Goal: Task Accomplishment & Management: Manage account settings

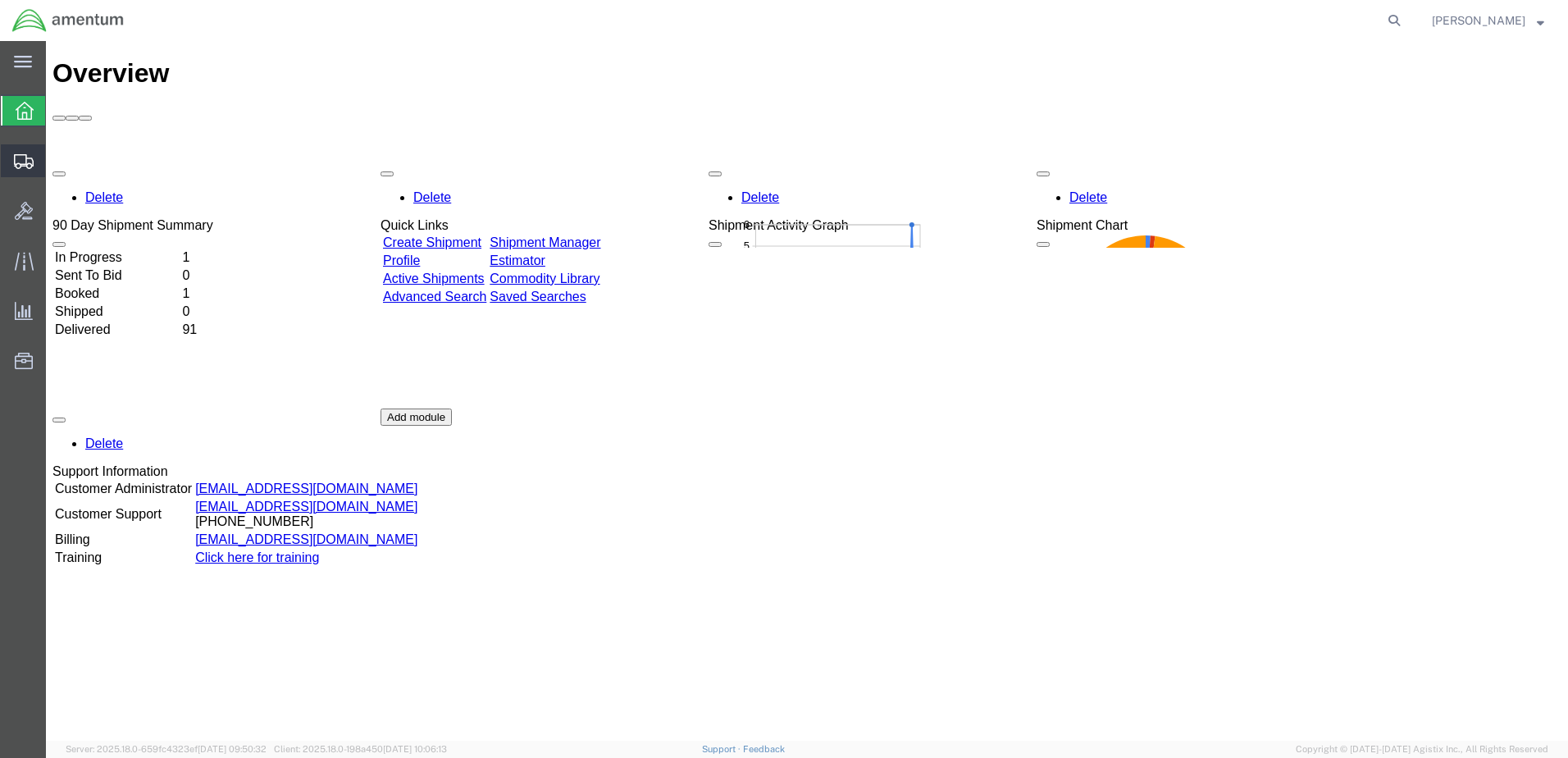
click at [0, 0] on span "Shipment Manager" at bounding box center [0, 0] width 0 height 0
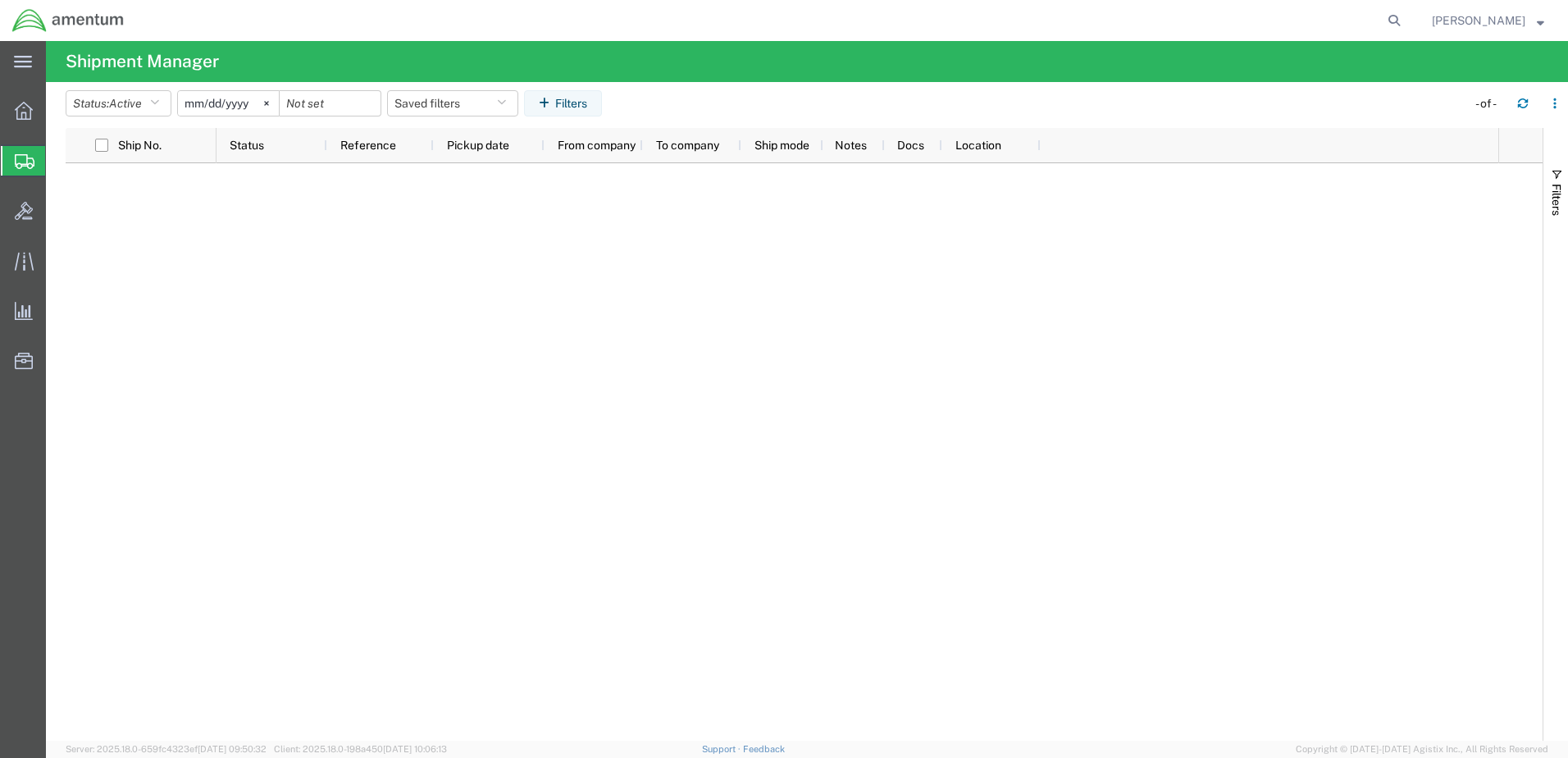
click at [0, 0] on span "Shipment Manager" at bounding box center [0, 0] width 0 height 0
click at [0, 0] on span "Create Shipment" at bounding box center [0, 0] width 0 height 0
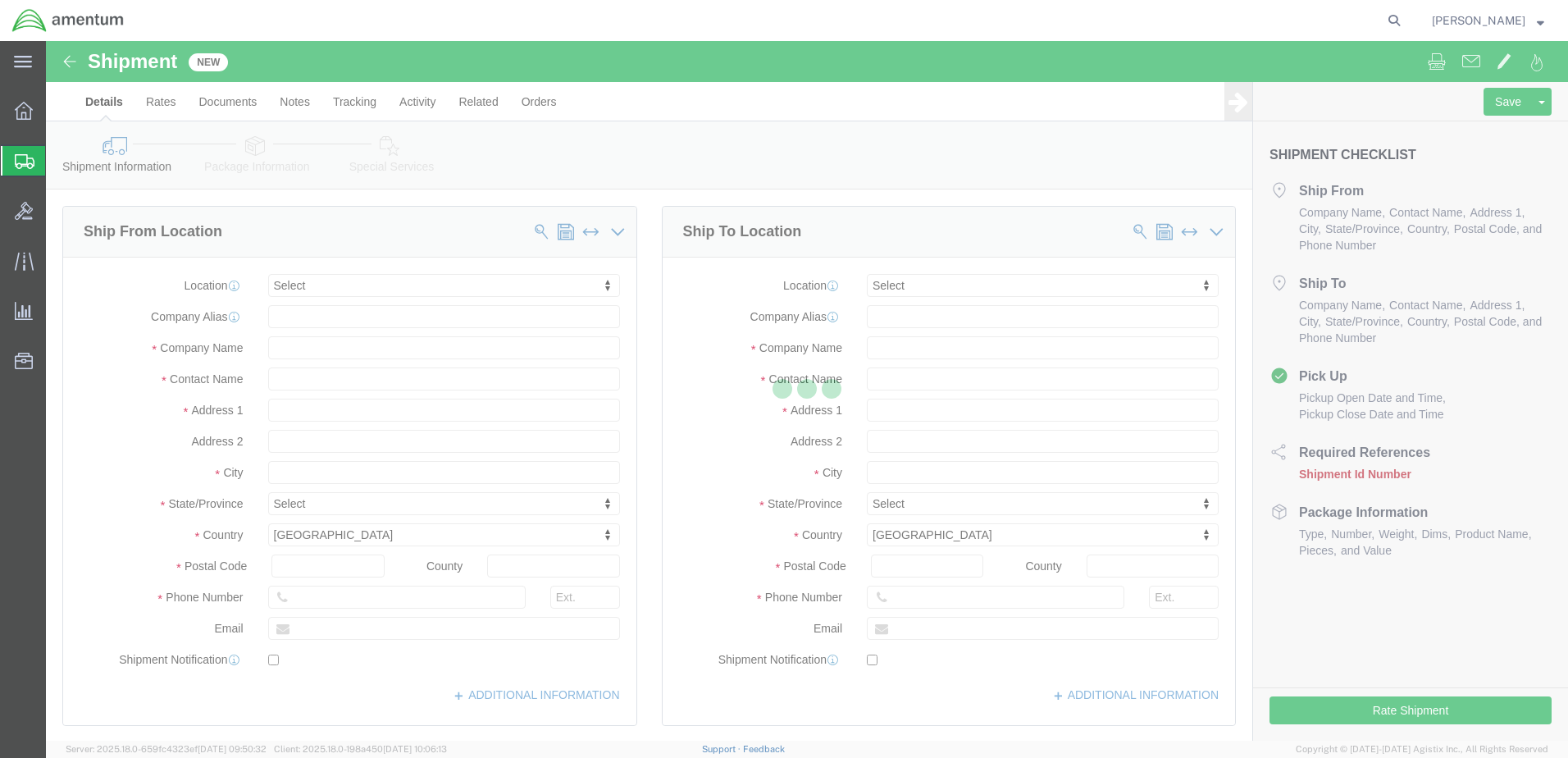
select select
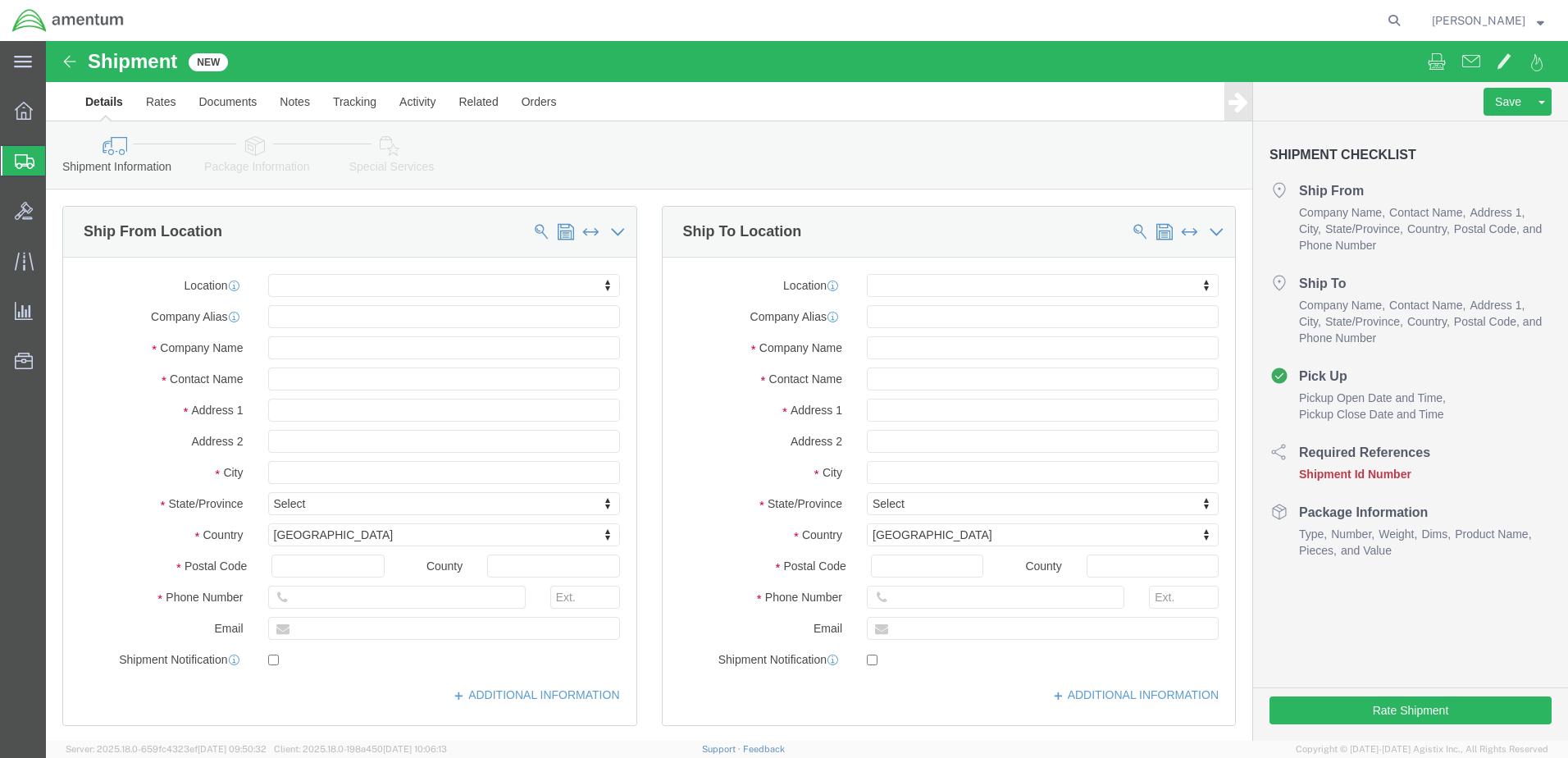
click at [0, 0] on span "Shipment Manager" at bounding box center [0, 0] width 0 height 0
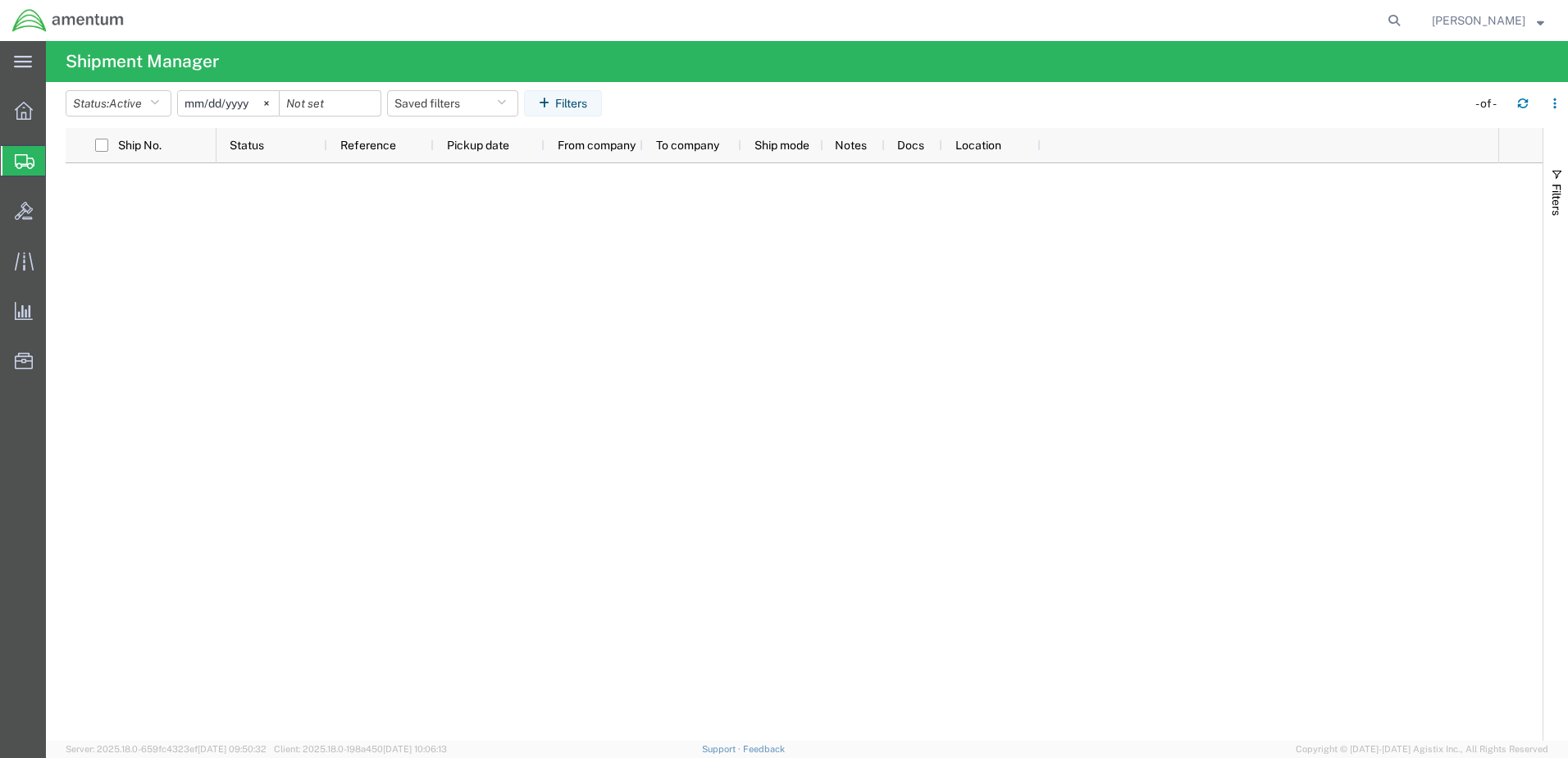
click at [419, 248] on div at bounding box center [858, 452] width 1282 height 578
click at [0, 0] on span "Create Shipment" at bounding box center [0, 0] width 0 height 0
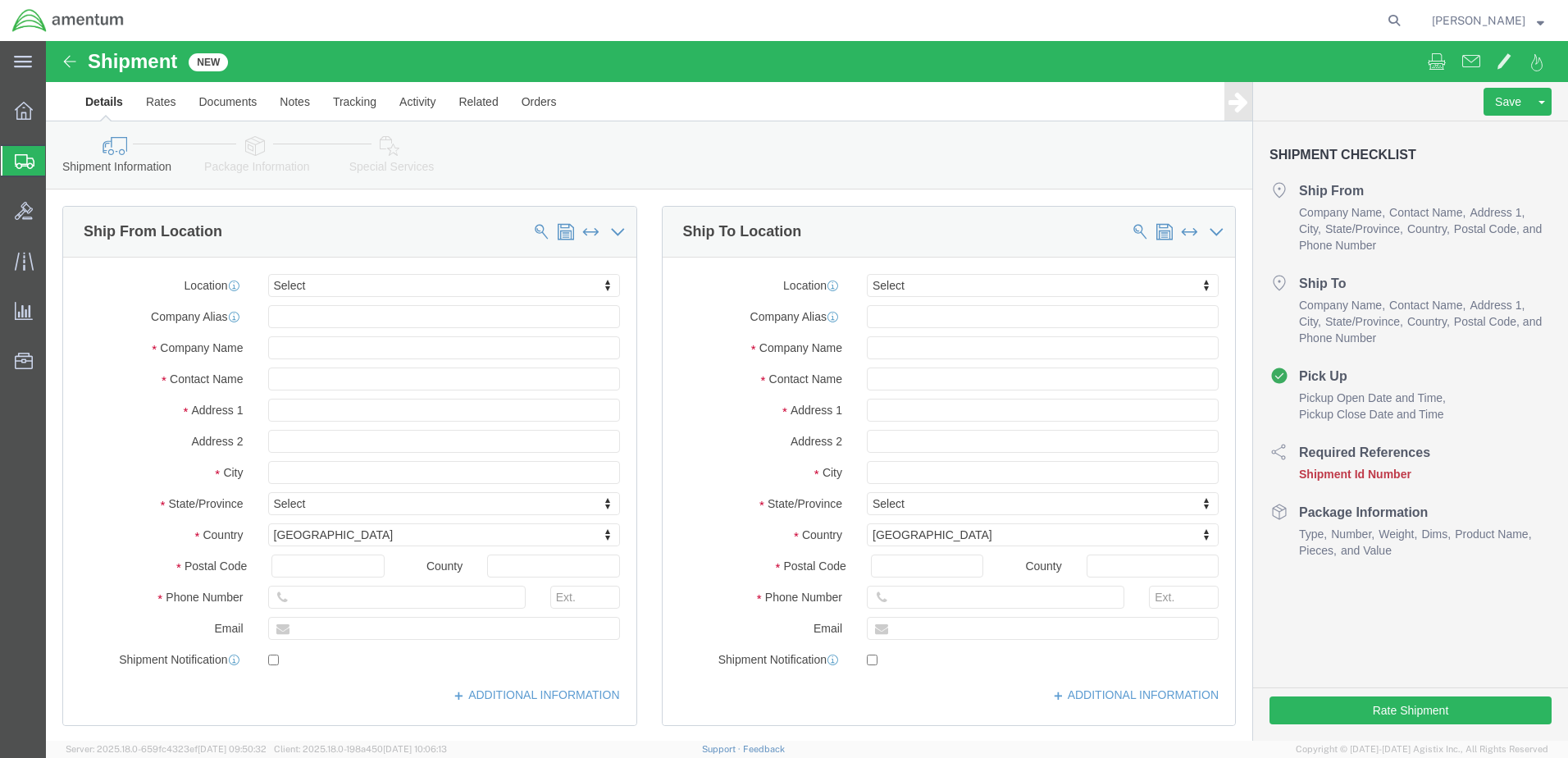
select select
click at [0, 0] on span "Shipment Manager" at bounding box center [0, 0] width 0 height 0
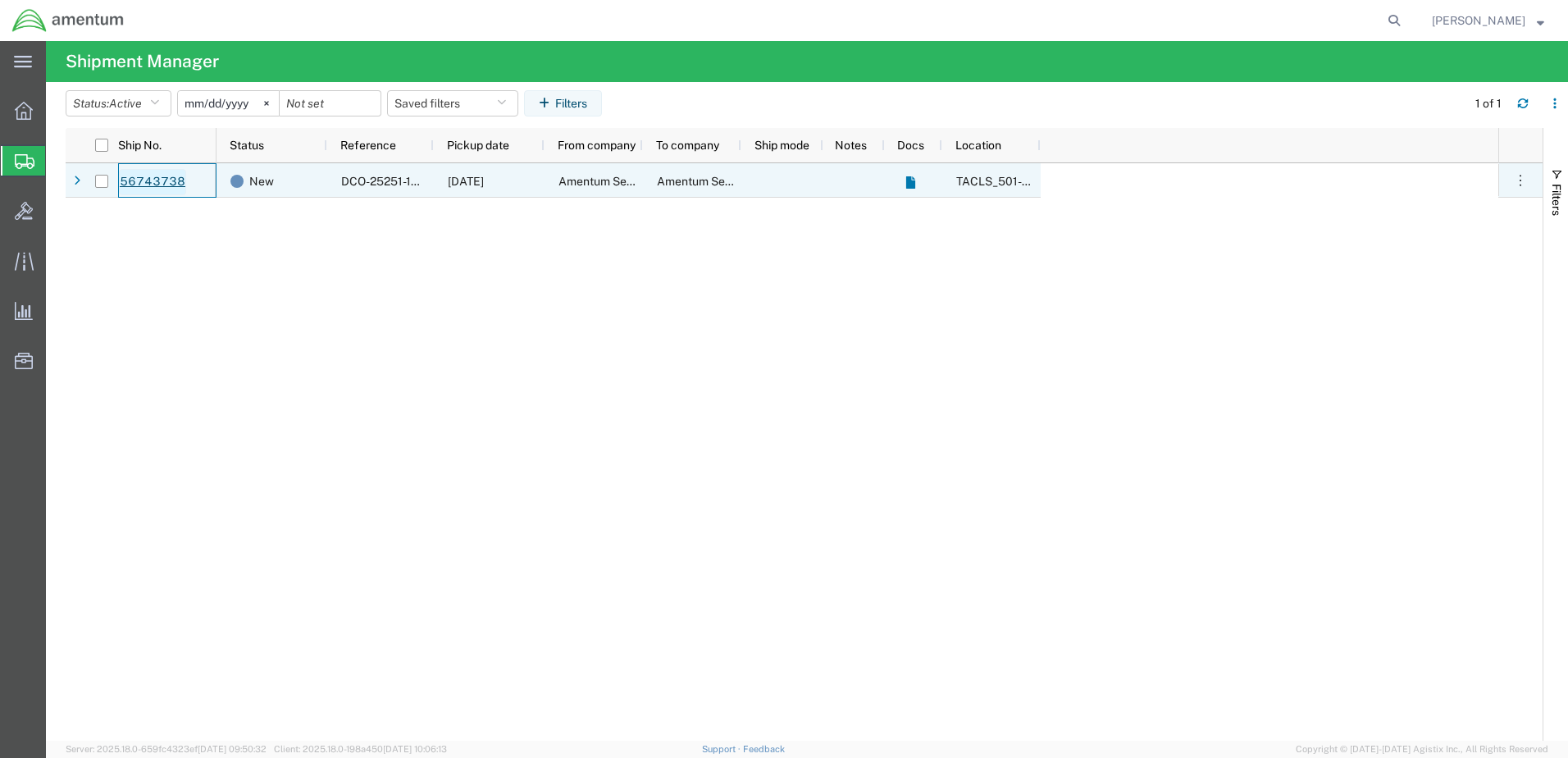
click at [173, 184] on link "56743738" at bounding box center [152, 182] width 67 height 26
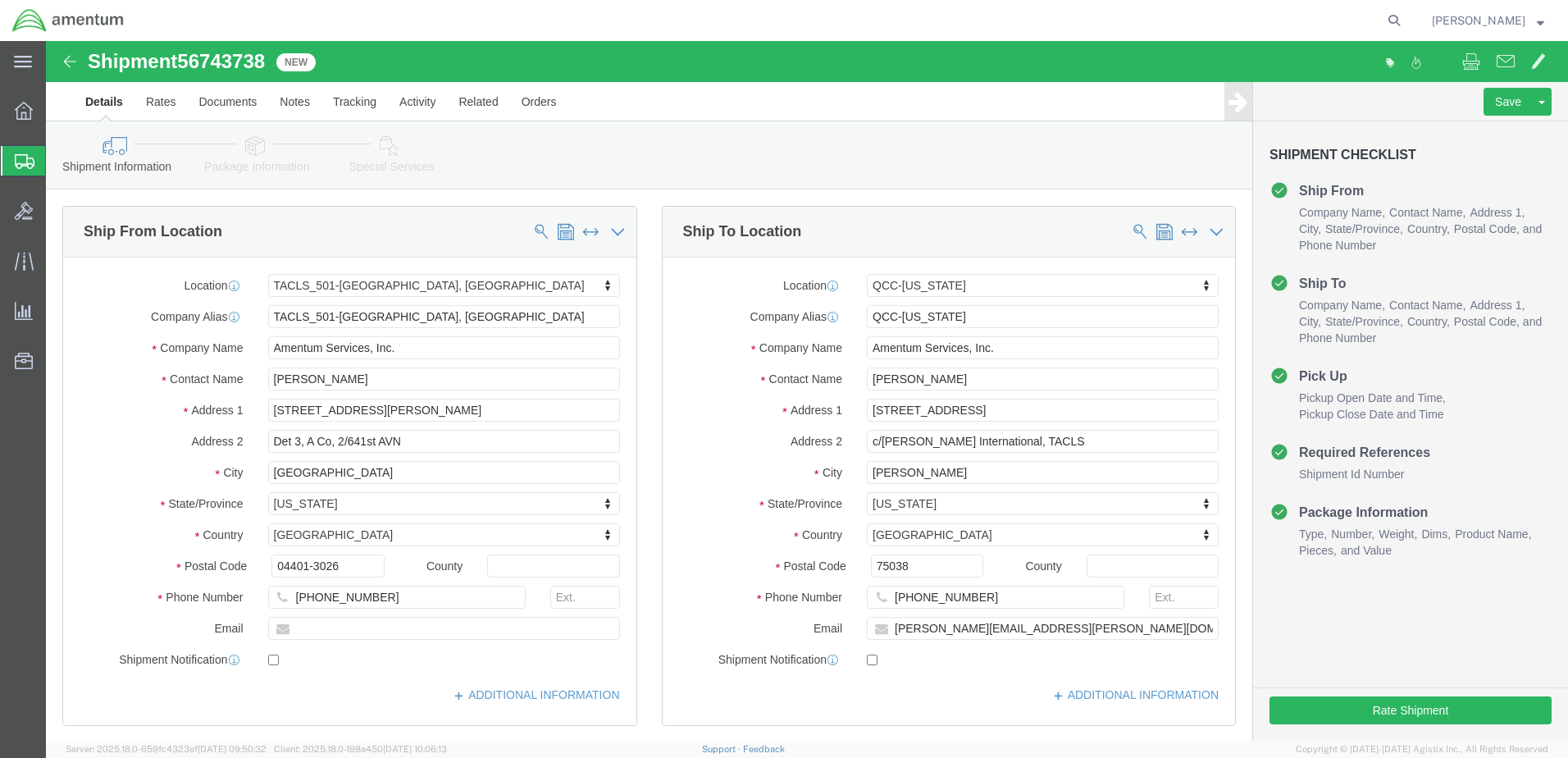
select select "42685"
select select "42668"
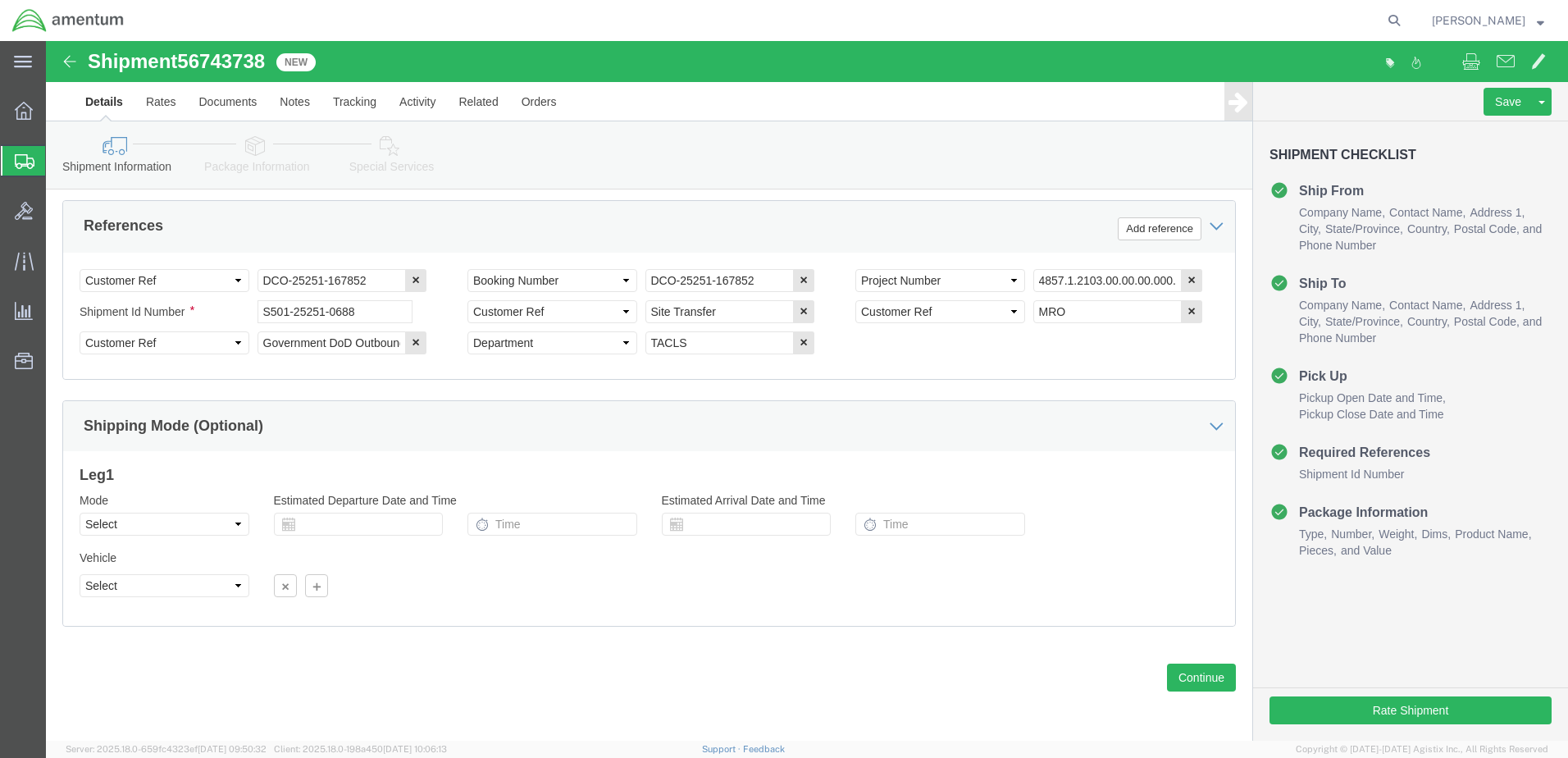
scroll to position [771, 0]
click button "Rate Shipment"
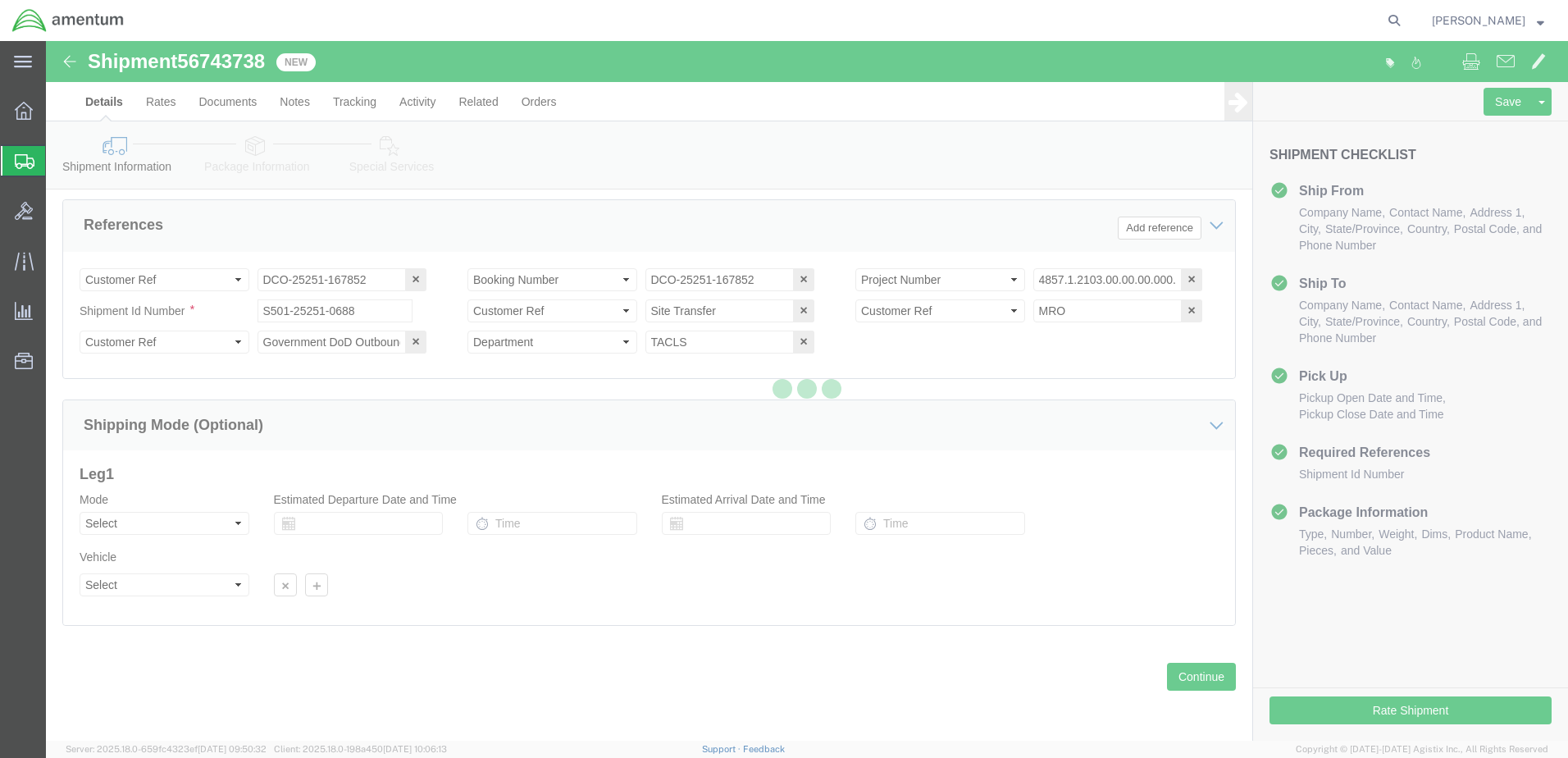
click at [293, 105] on div at bounding box center [807, 390] width 1522 height 699
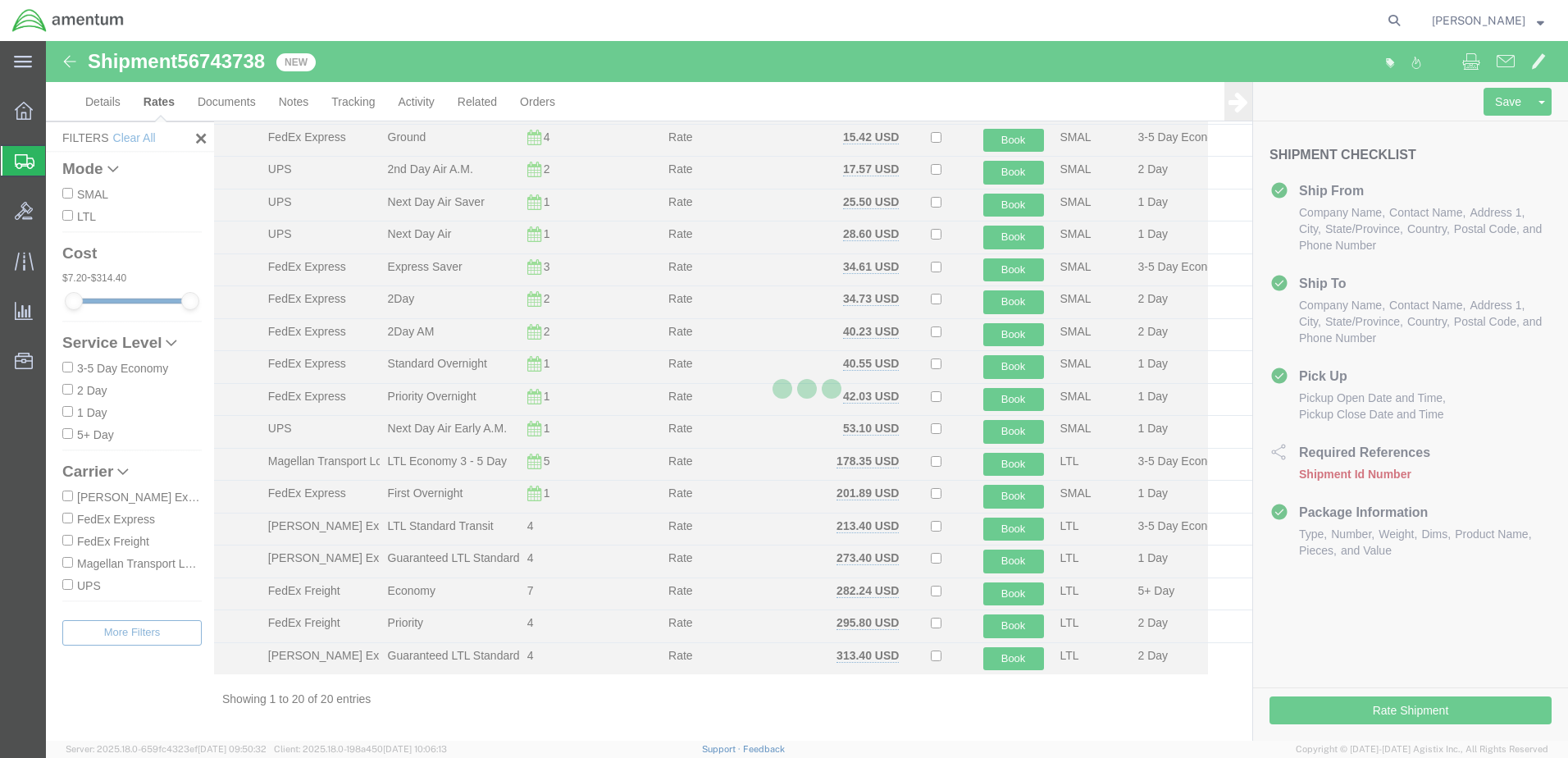
scroll to position [158, 0]
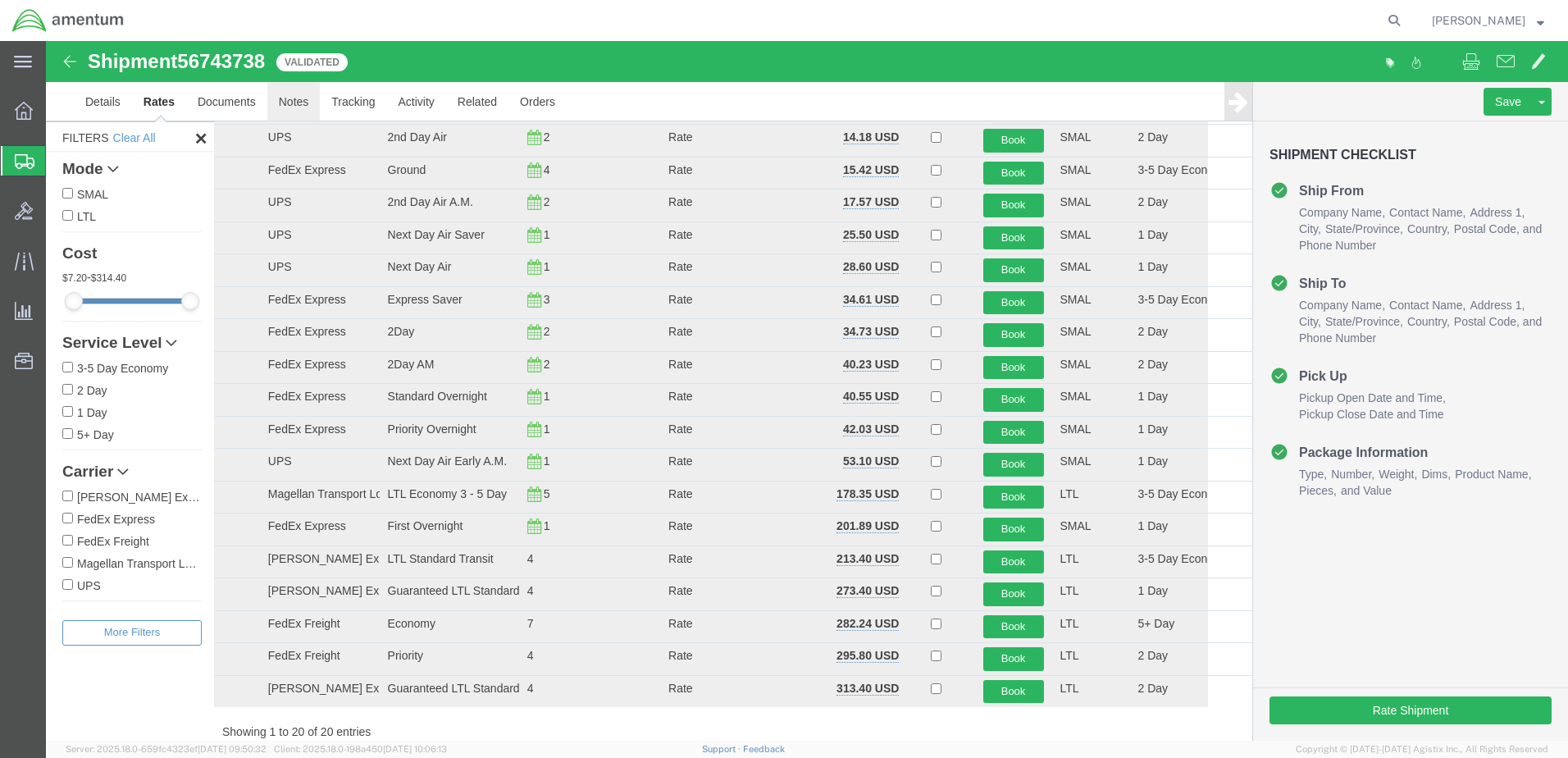
click at [282, 100] on link "Notes" at bounding box center [294, 102] width 54 height 39
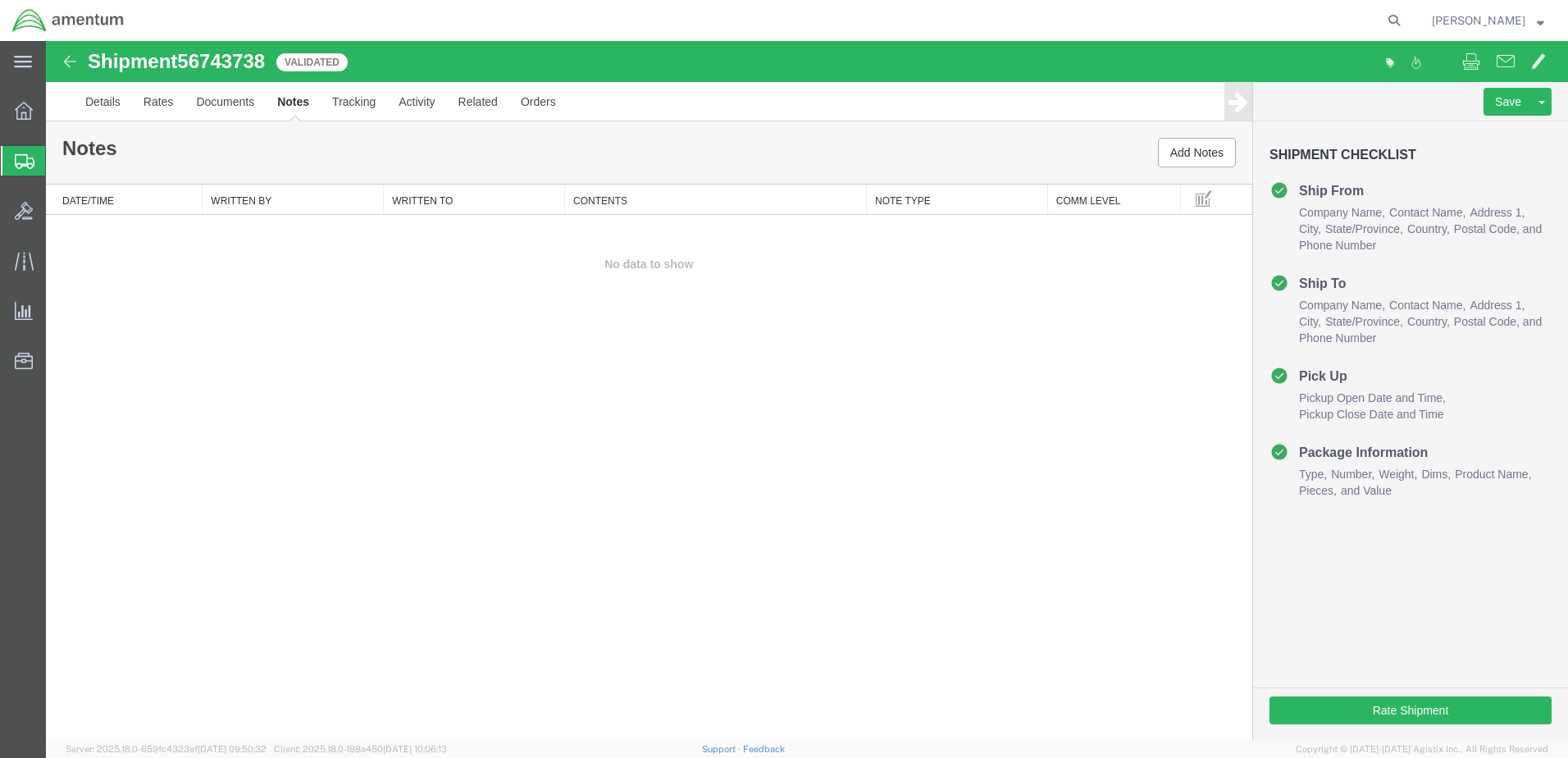
click at [141, 231] on td "No data to show" at bounding box center [649, 264] width 1207 height 99
click at [80, 200] on th "Date/Time" at bounding box center [124, 200] width 156 height 31
click at [94, 202] on th "Date/Time" at bounding box center [124, 200] width 156 height 31
click at [1189, 152] on button "Add Notes" at bounding box center [1197, 152] width 78 height 30
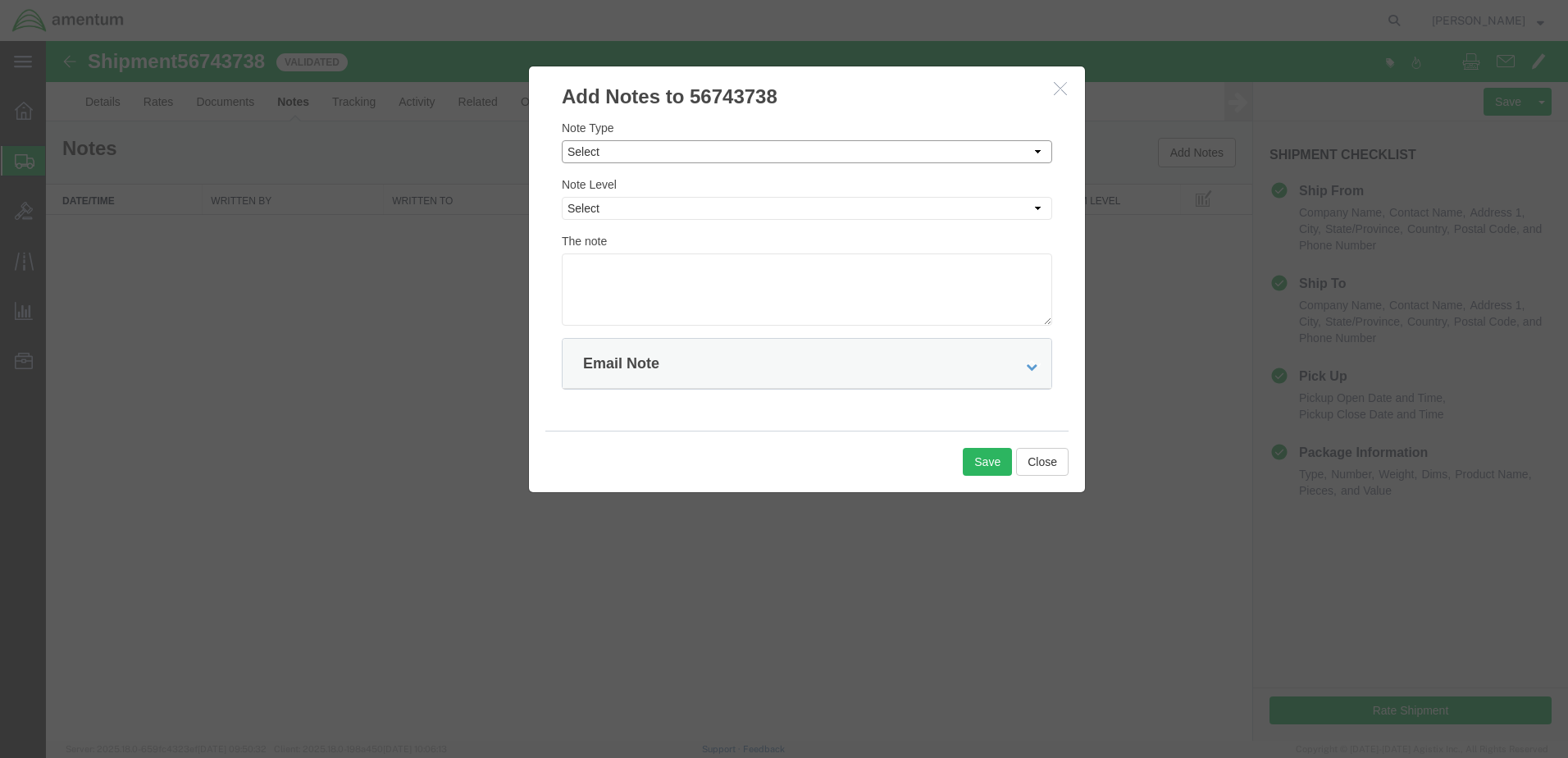
click at [657, 151] on select "Select Approval Bid Notes Carrier Change Notes Claim Notes Content Hazmat Notes…" at bounding box center [807, 151] width 490 height 23
click at [655, 159] on select "Select Approval Bid Notes Carrier Change Notes Claim Notes Content Hazmat Notes…" at bounding box center [807, 151] width 490 height 23
click at [417, 413] on div at bounding box center [807, 390] width 1522 height 699
click at [1068, 91] on button "button" at bounding box center [1062, 89] width 20 height 20
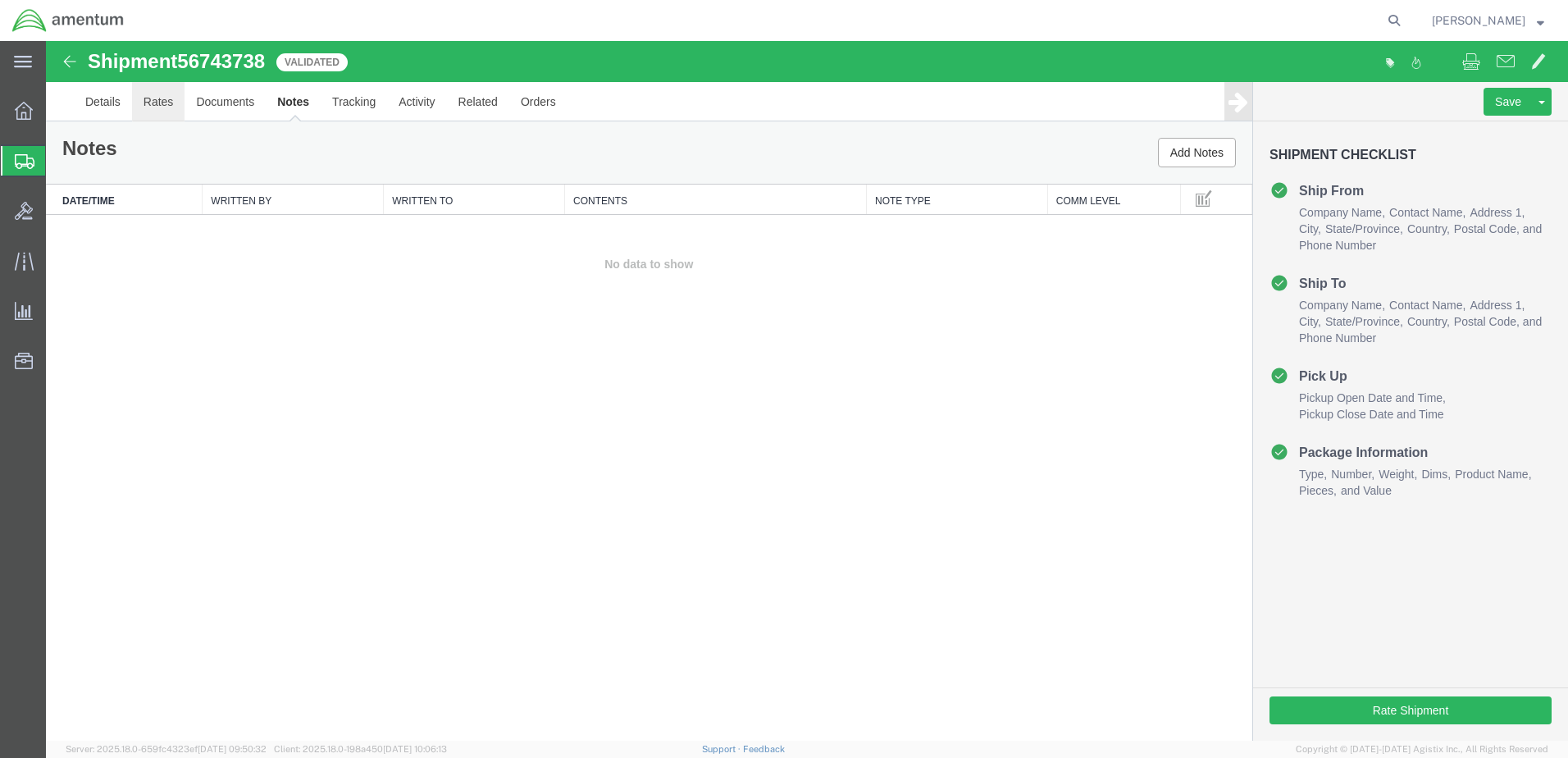
click at [153, 98] on link "Rates" at bounding box center [158, 102] width 54 height 39
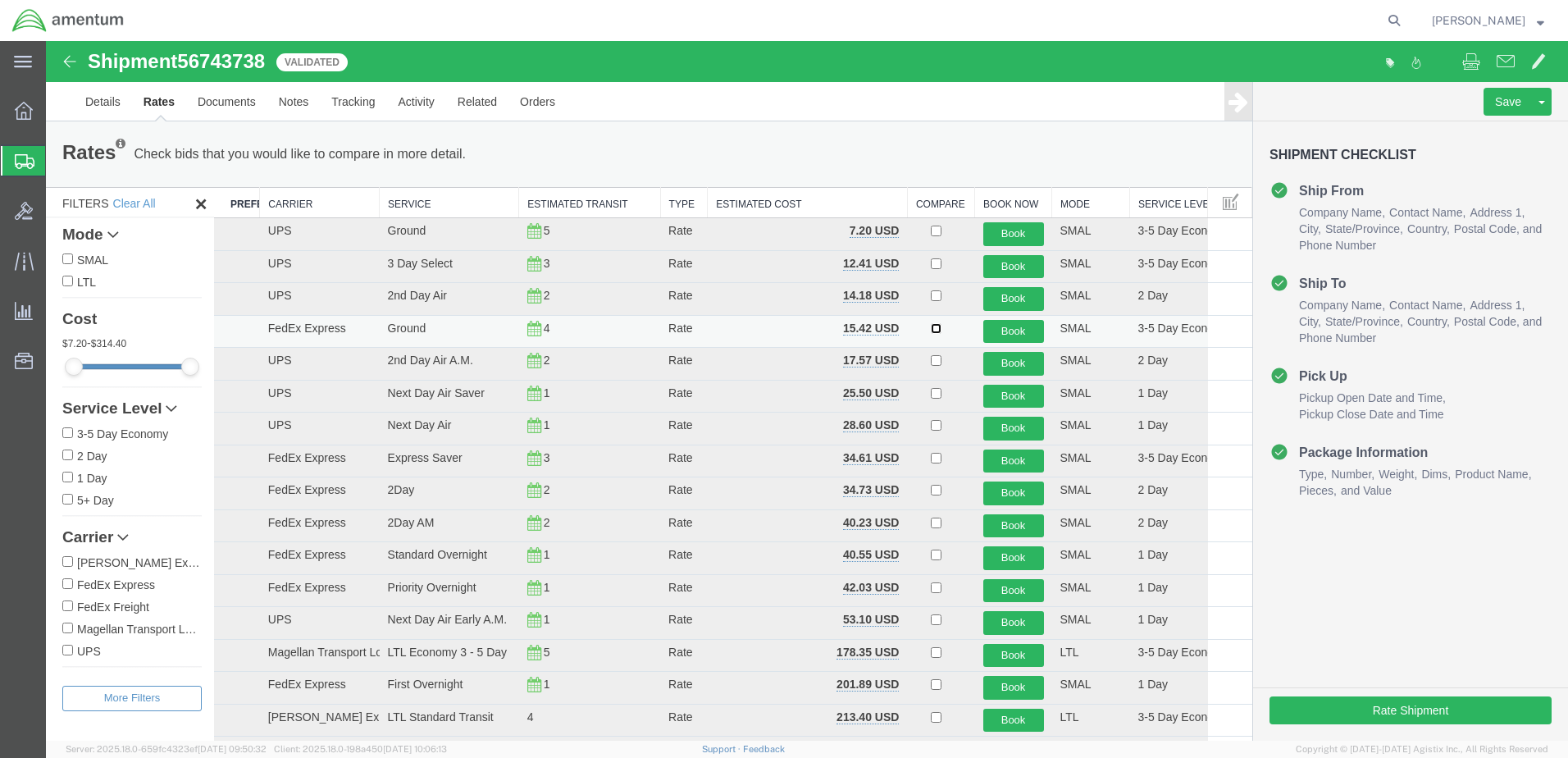
click at [931, 331] on input "checkbox" at bounding box center [937, 328] width 11 height 11
checkbox input "true"
click at [1005, 329] on button "Book" at bounding box center [1013, 331] width 60 height 24
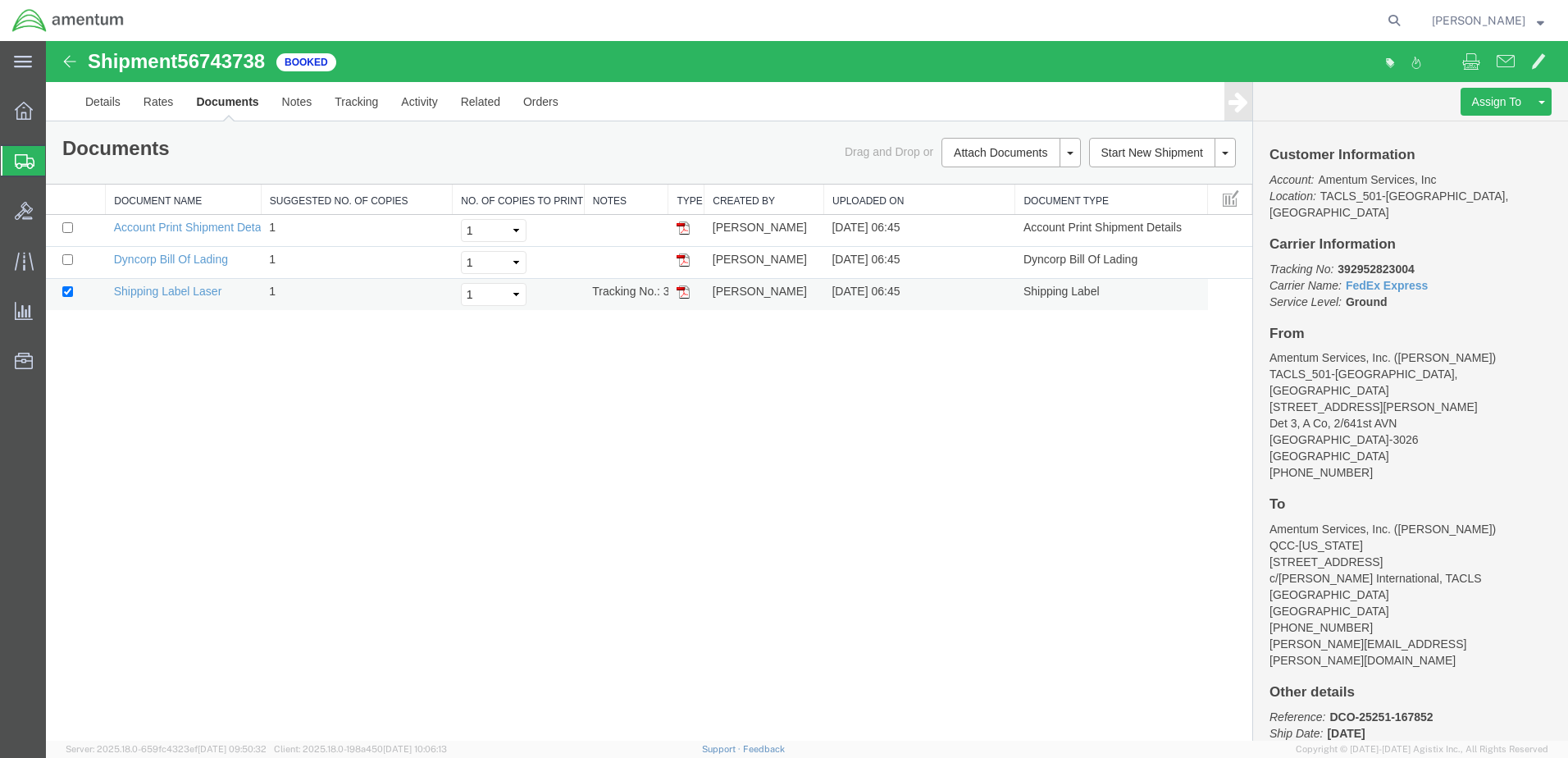
click at [689, 292] on img at bounding box center [682, 291] width 13 height 13
